Goal: Task Accomplishment & Management: Use online tool/utility

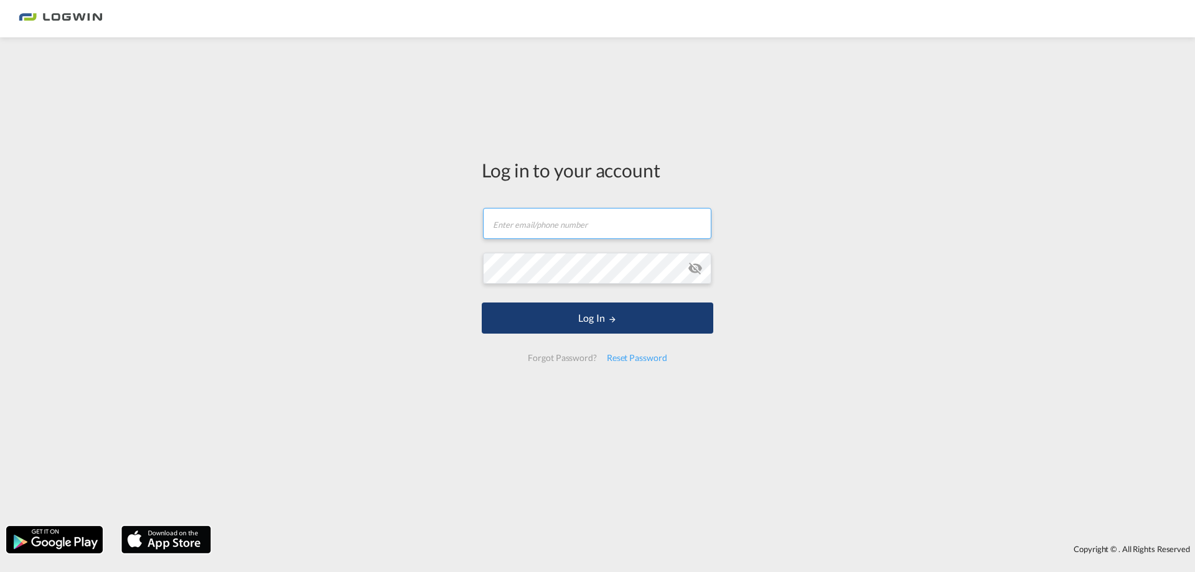
type input "[EMAIL_ADDRESS][DOMAIN_NAME]"
click at [600, 321] on button "Log In" at bounding box center [598, 318] width 232 height 31
